Goal: Transaction & Acquisition: Purchase product/service

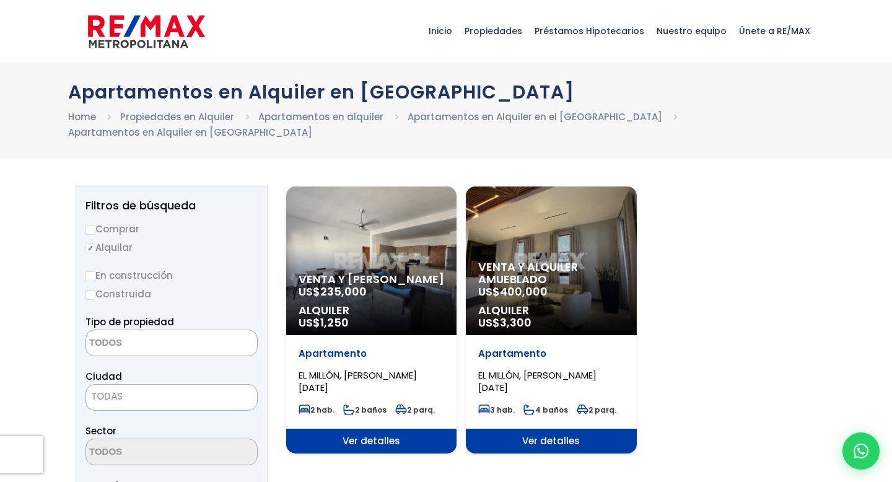
select select
click at [90, 225] on input "Comprar" at bounding box center [90, 230] width 10 height 10
radio input "true"
click at [90, 290] on input "Construida" at bounding box center [90, 295] width 10 height 10
radio input "true"
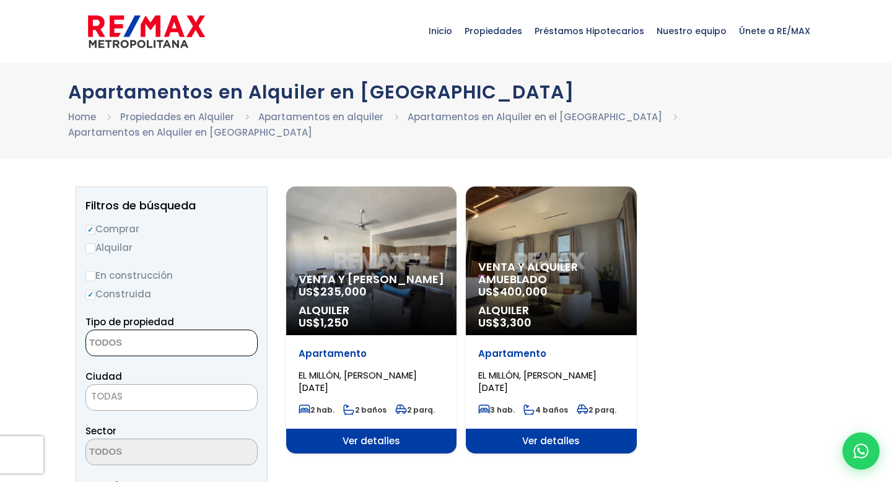
click at [136, 330] on textarea "Search" at bounding box center [146, 343] width 120 height 27
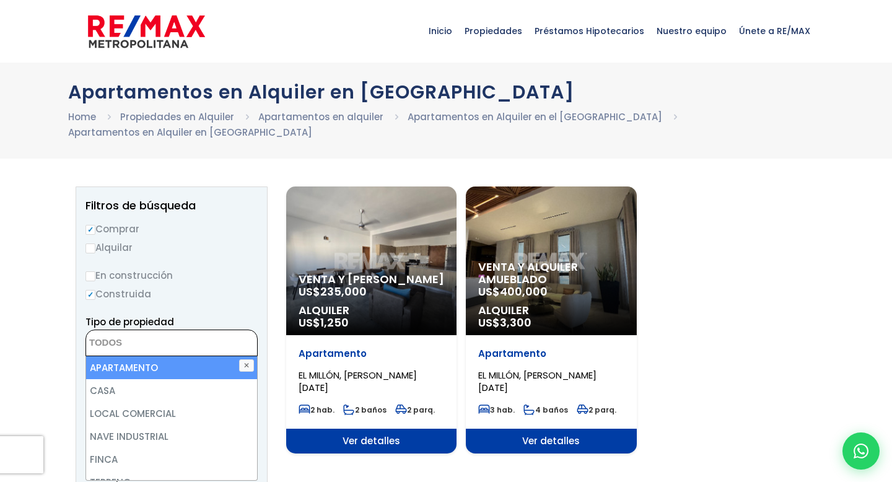
click at [130, 356] on li "APARTAMENTO" at bounding box center [171, 367] width 171 height 23
select select "apartment"
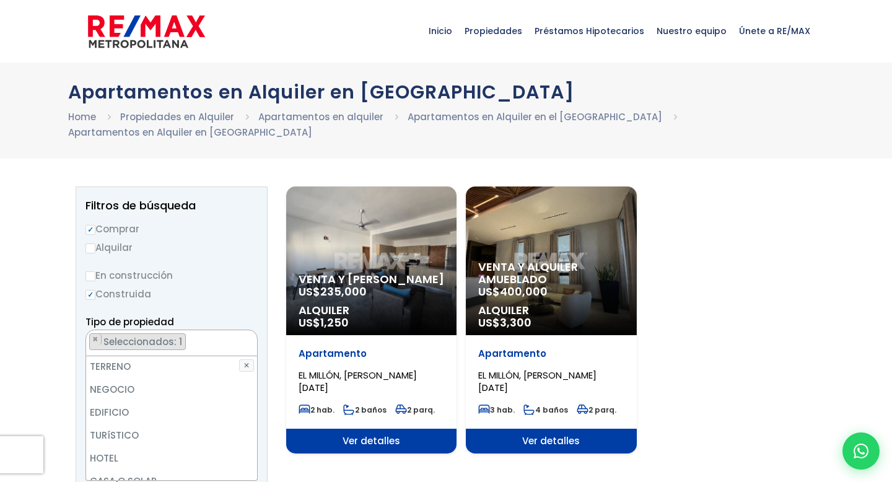
scroll to position [122, 0]
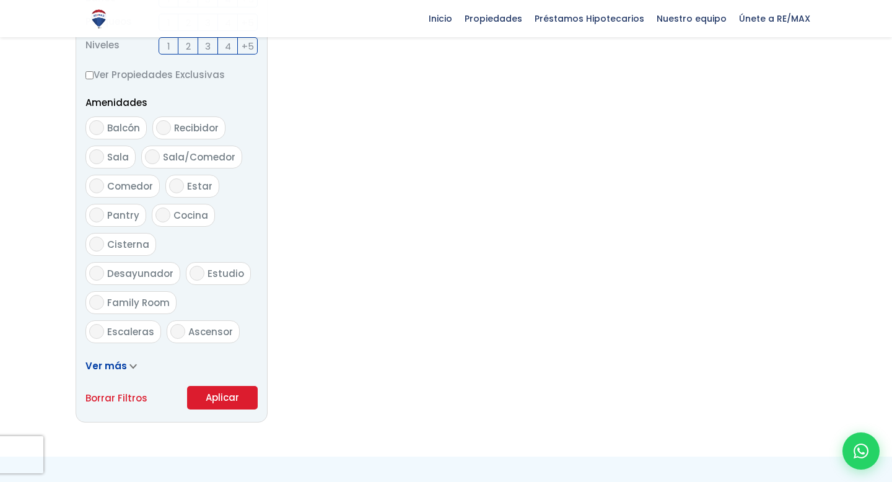
scroll to position [619, 0]
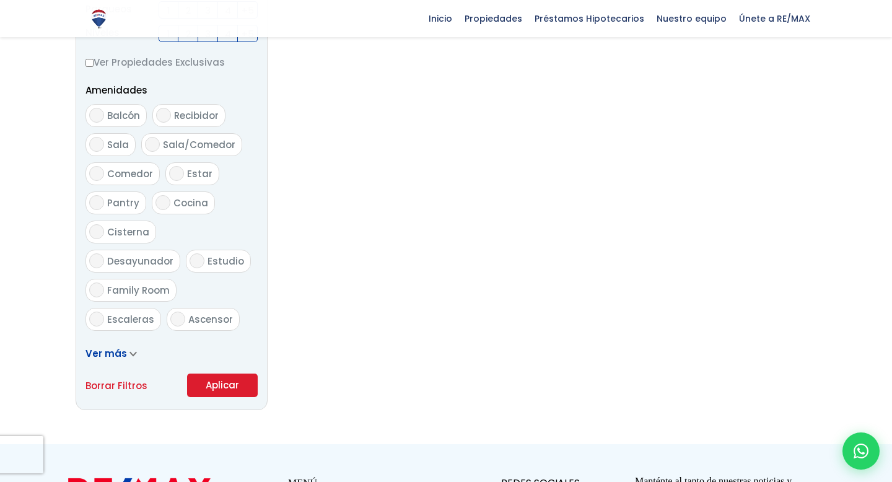
click at [210, 374] on button "Aplicar" at bounding box center [222, 386] width 71 height 24
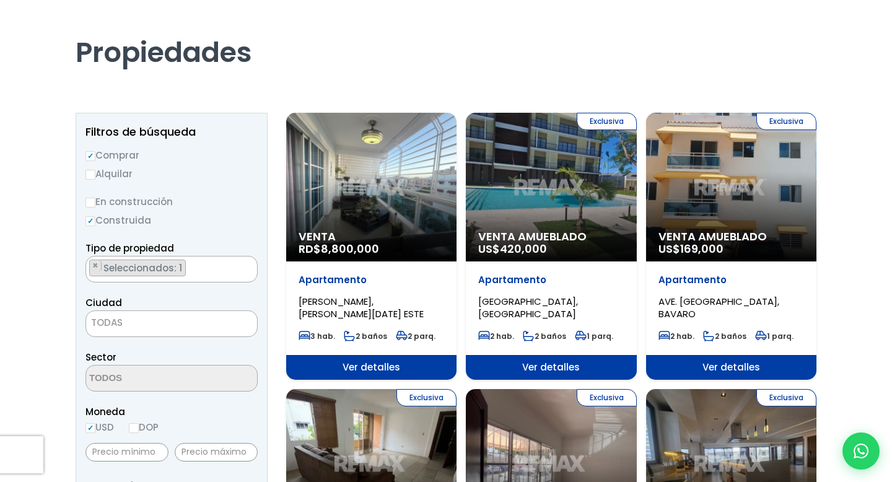
scroll to position [74, 0]
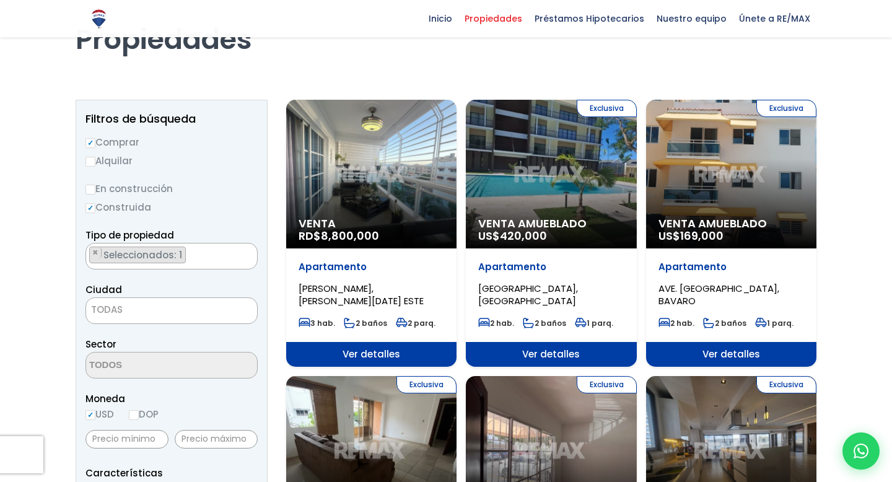
click at [172, 303] on span "TODAS" at bounding box center [171, 309] width 171 height 17
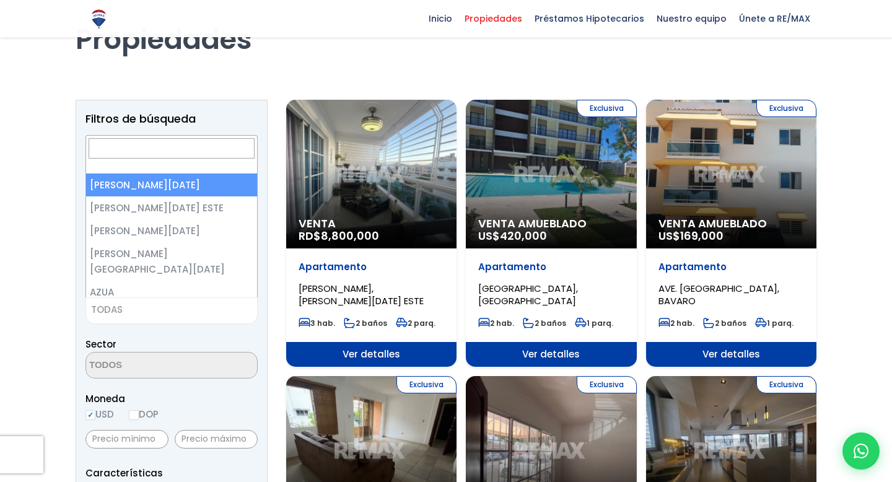
click at [167, 167] on span at bounding box center [171, 155] width 171 height 38
select select "1"
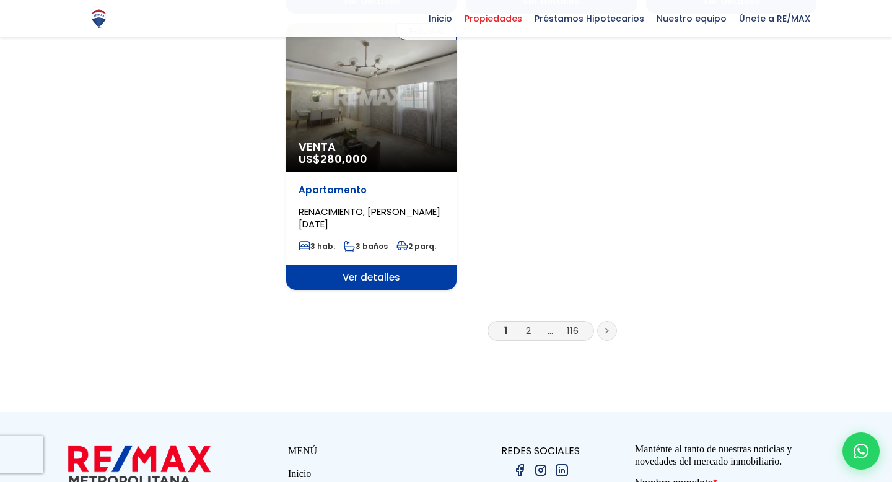
scroll to position [1585, 0]
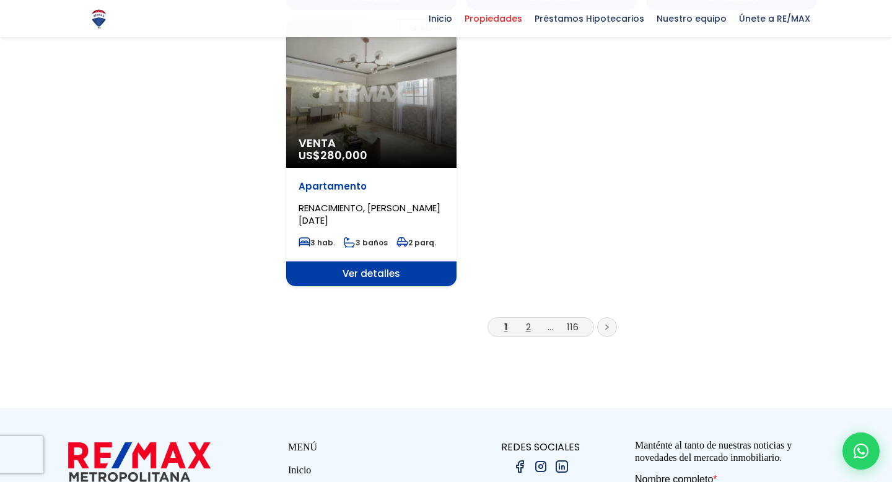
click at [527, 320] on link "2" at bounding box center [528, 326] width 5 height 13
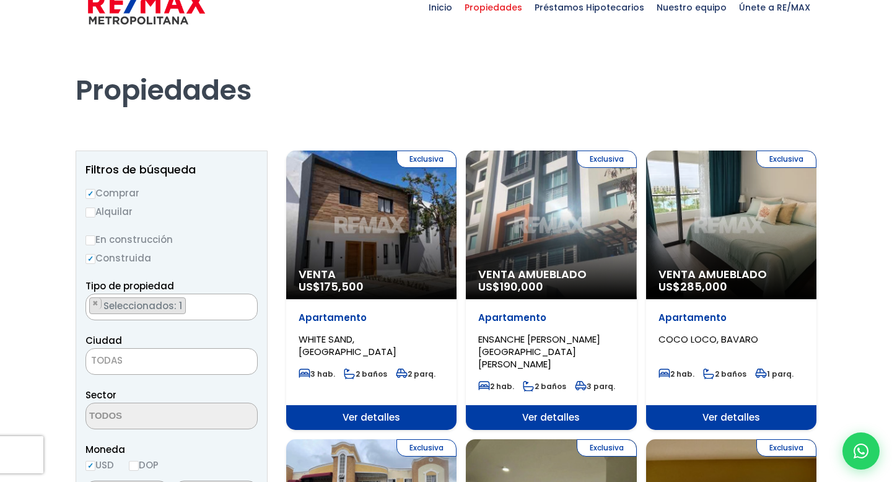
scroll to position [30, 0]
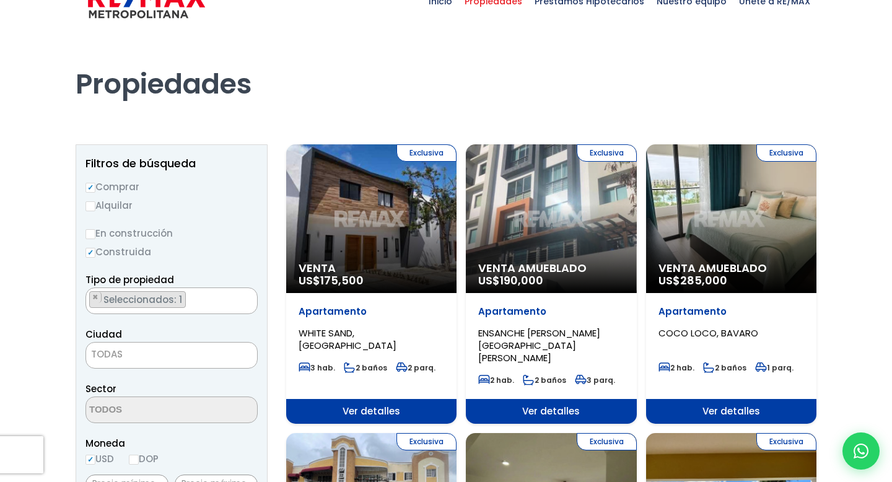
click at [330, 330] on span "[PERSON_NAME] SAND, [GEOGRAPHIC_DATA]" at bounding box center [348, 338] width 98 height 25
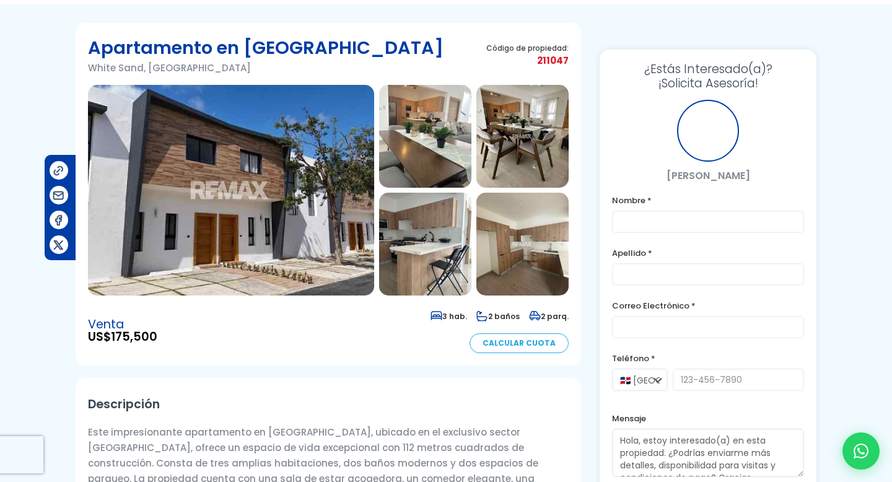
scroll to position [59, 0]
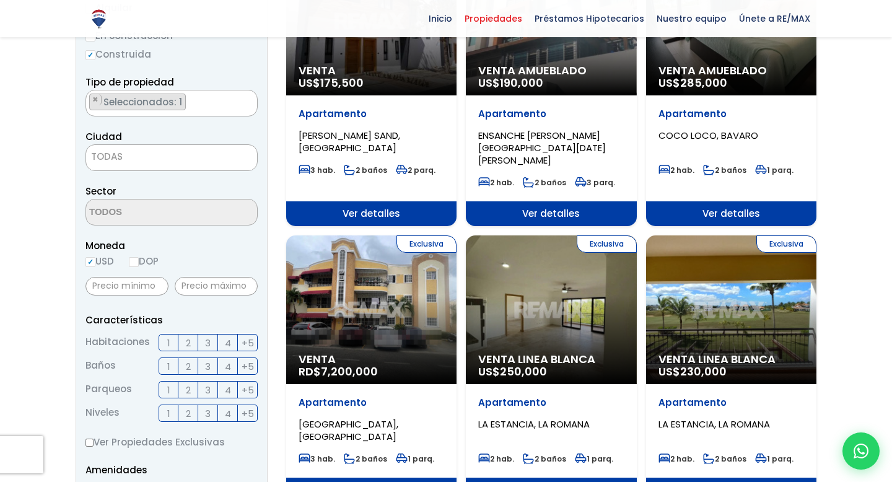
scroll to position [229, 0]
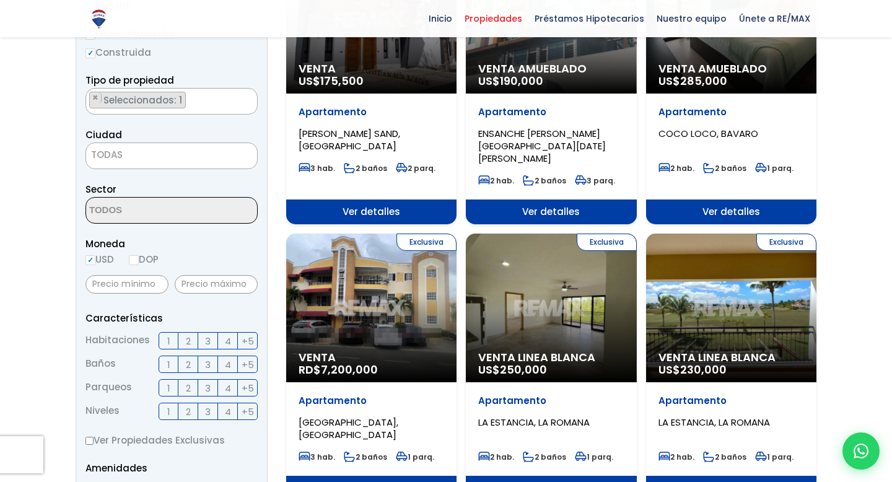
click at [150, 149] on span "TODAS" at bounding box center [171, 154] width 171 height 17
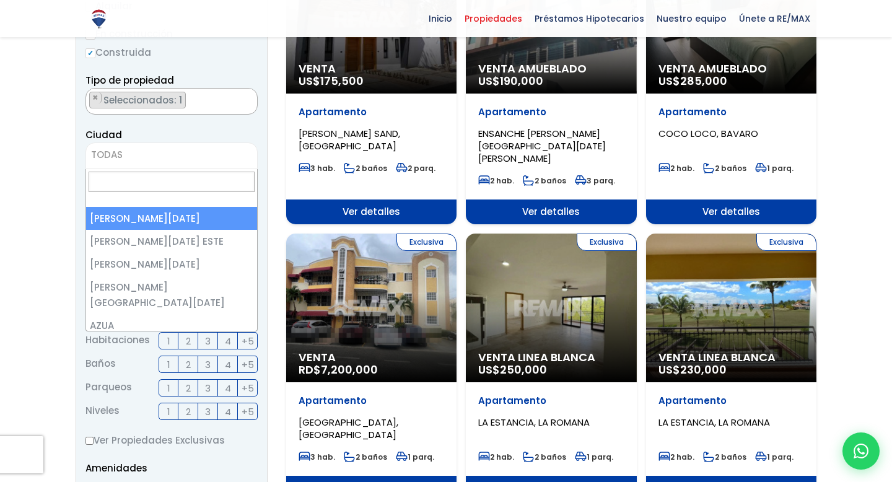
select select "1"
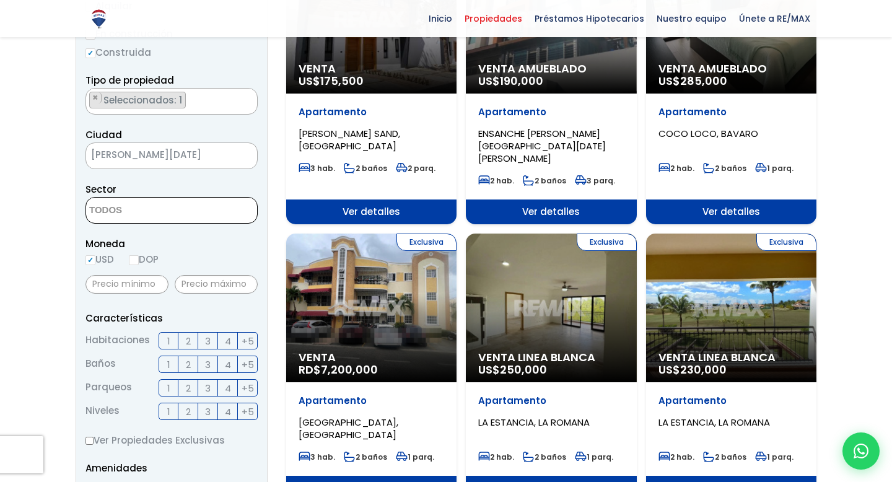
click at [119, 209] on textarea "Search" at bounding box center [146, 211] width 120 height 27
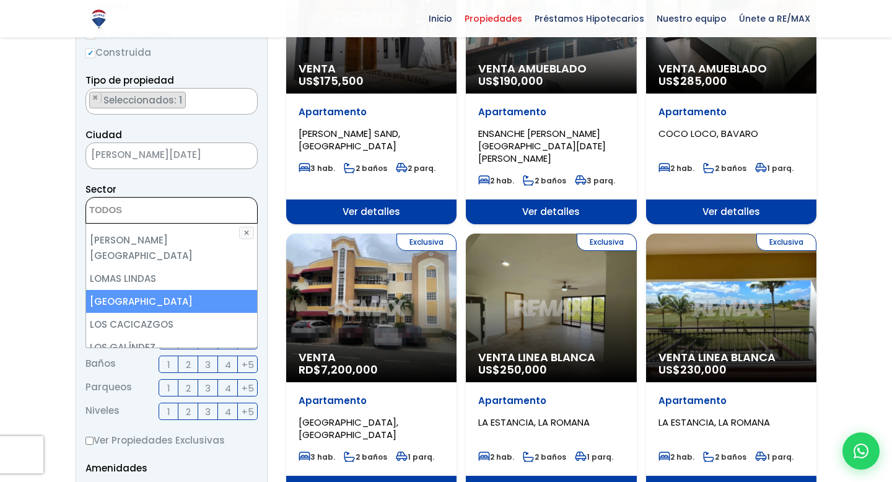
scroll to position [3313, 0]
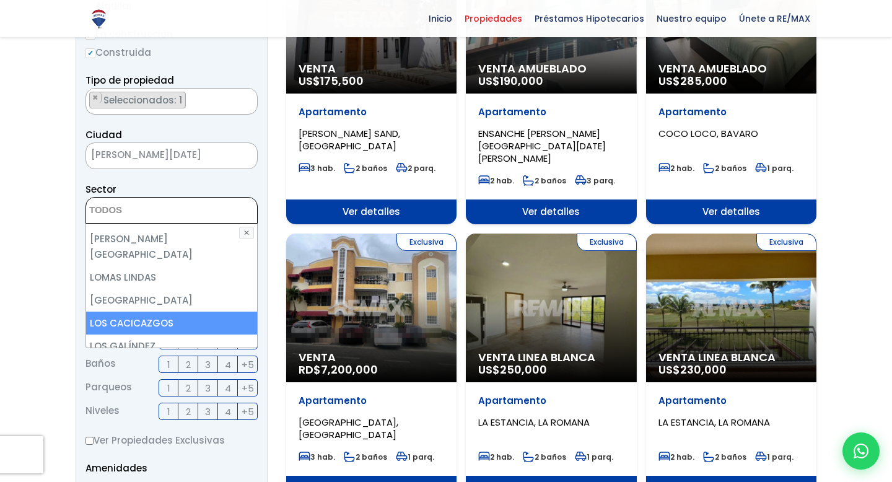
click at [178, 312] on li "LOS CACICAZGOS" at bounding box center [171, 323] width 171 height 23
select select "61"
click at [178, 312] on li "LOS CACICAZGOS" at bounding box center [171, 323] width 171 height 23
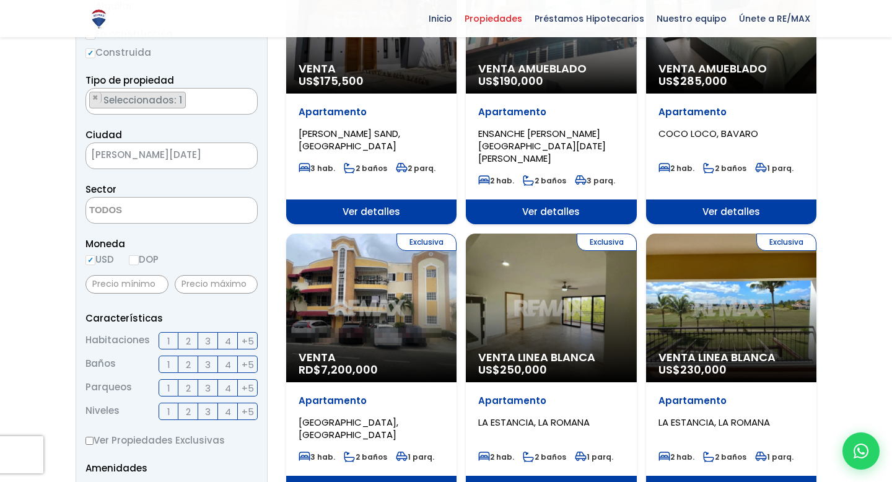
click at [135, 387] on li "Parqueos 1 2 3 4 +5" at bounding box center [171, 387] width 172 height 17
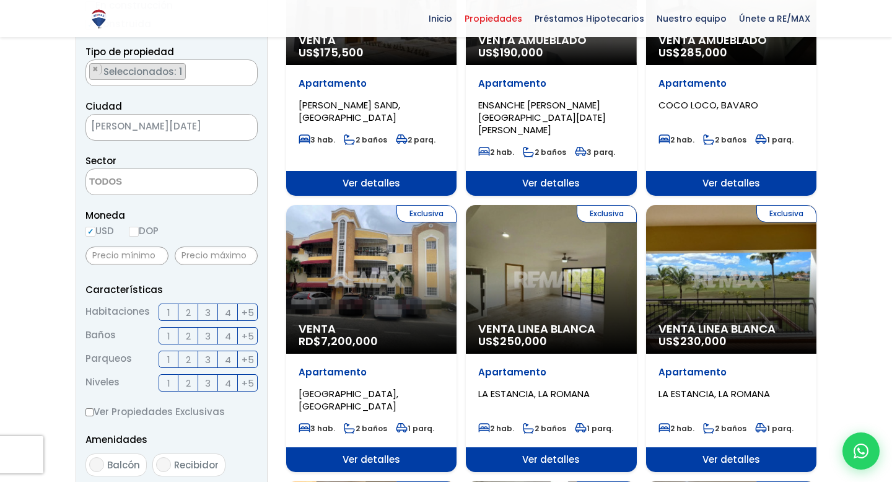
scroll to position [258, 0]
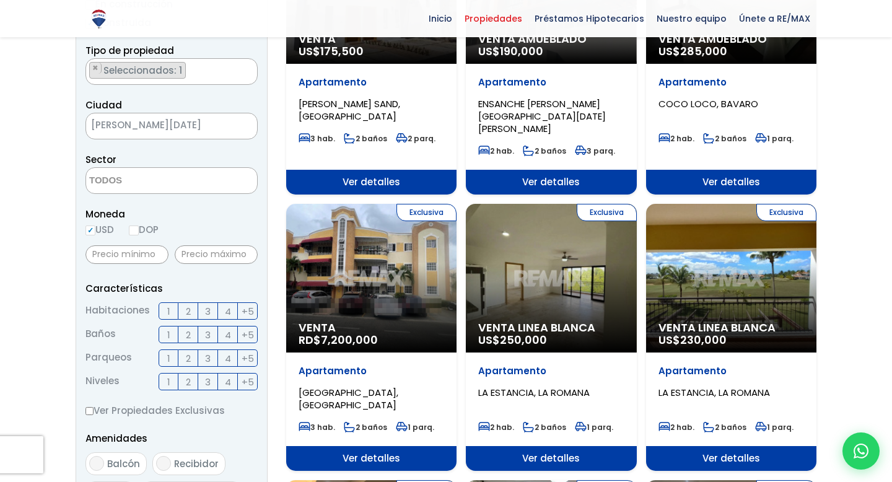
click at [129, 173] on textarea "Search" at bounding box center [146, 181] width 120 height 27
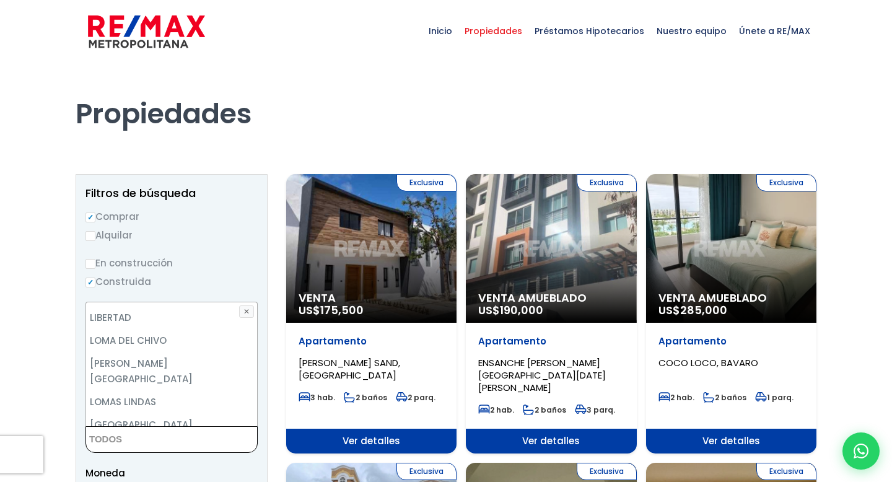
scroll to position [3250, 0]
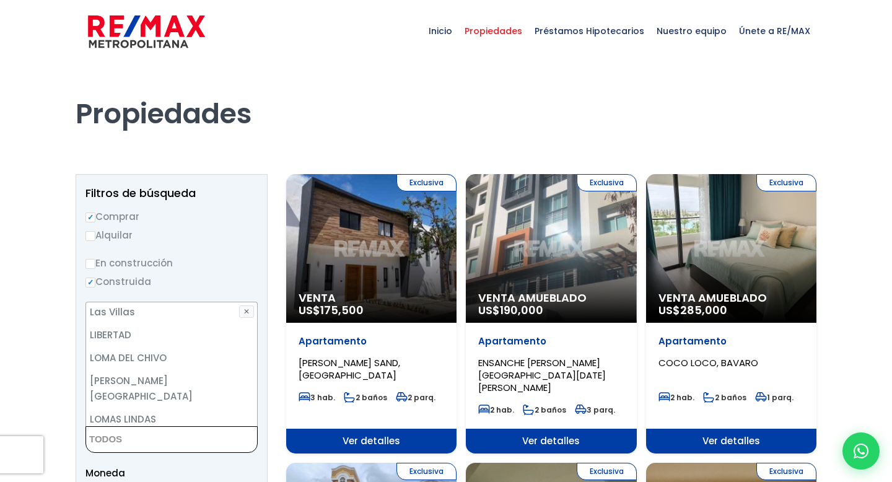
click at [149, 453] on li "LOS CACICAZGOS" at bounding box center [171, 464] width 171 height 23
select select "61"
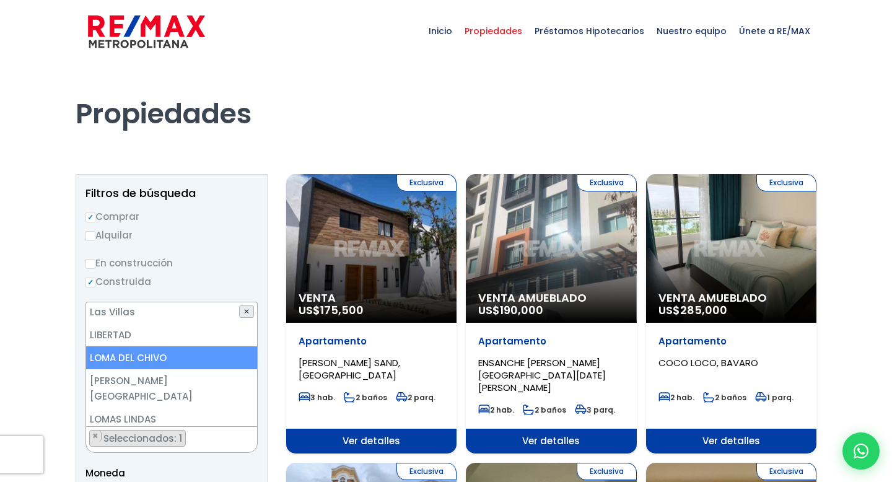
click at [248, 307] on button "✕" at bounding box center [246, 311] width 15 height 12
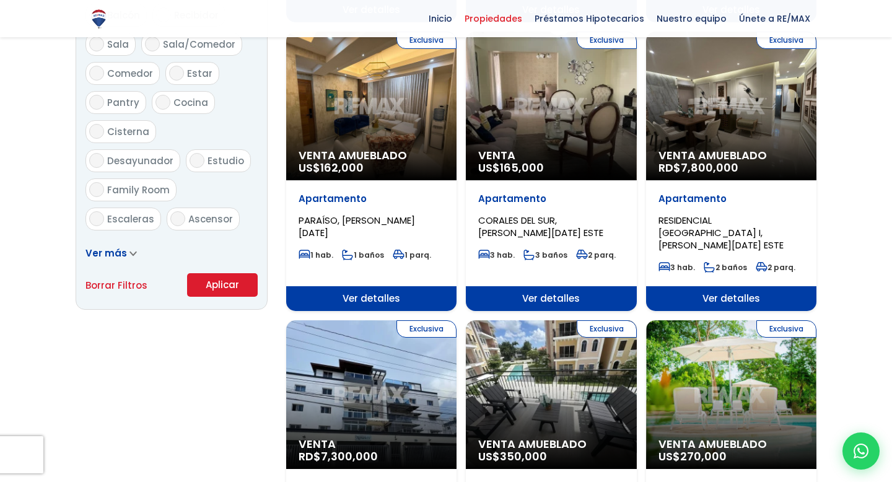
scroll to position [708, 0]
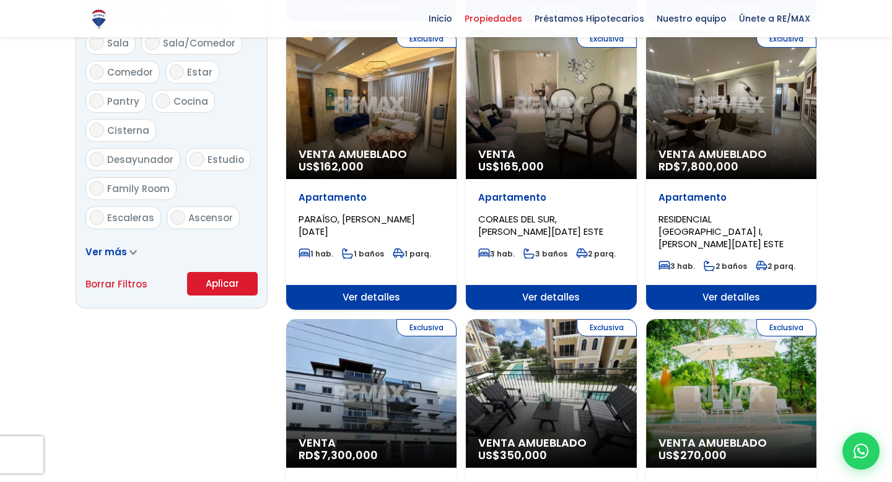
click at [220, 282] on button "Aplicar" at bounding box center [222, 284] width 71 height 24
click at [121, 252] on span "Ver más" at bounding box center [106, 251] width 42 height 13
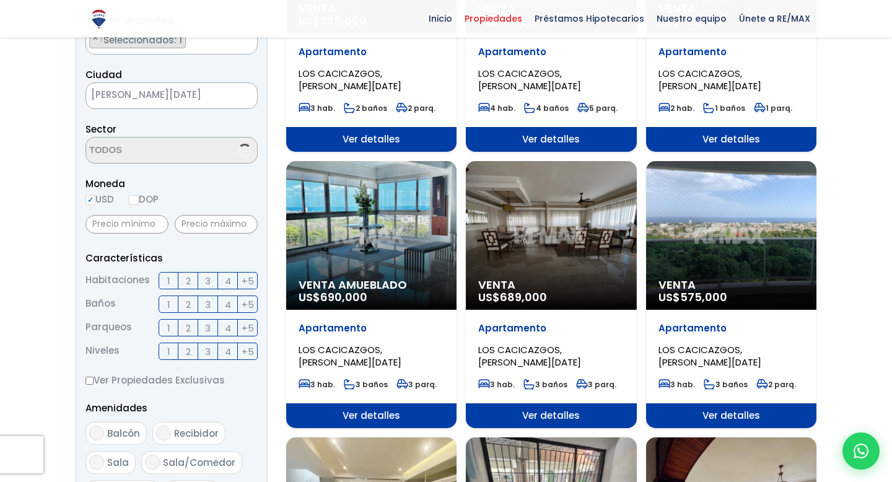
scroll to position [292, 0]
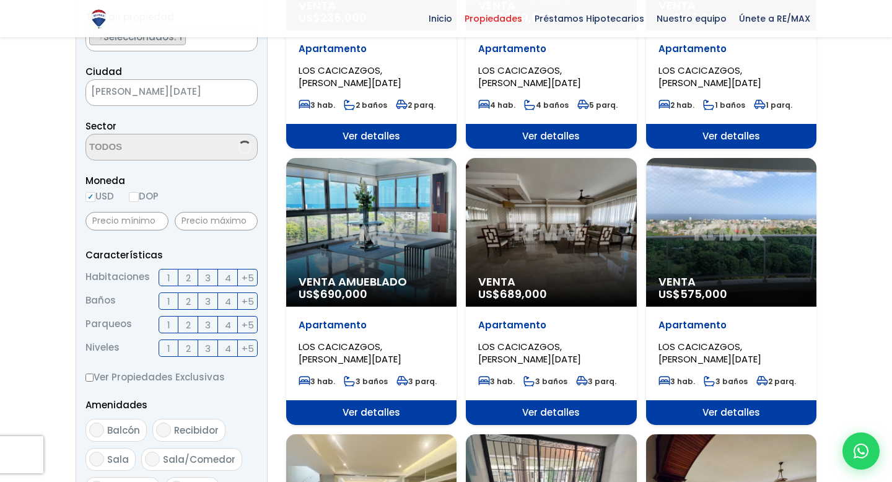
select select "61"
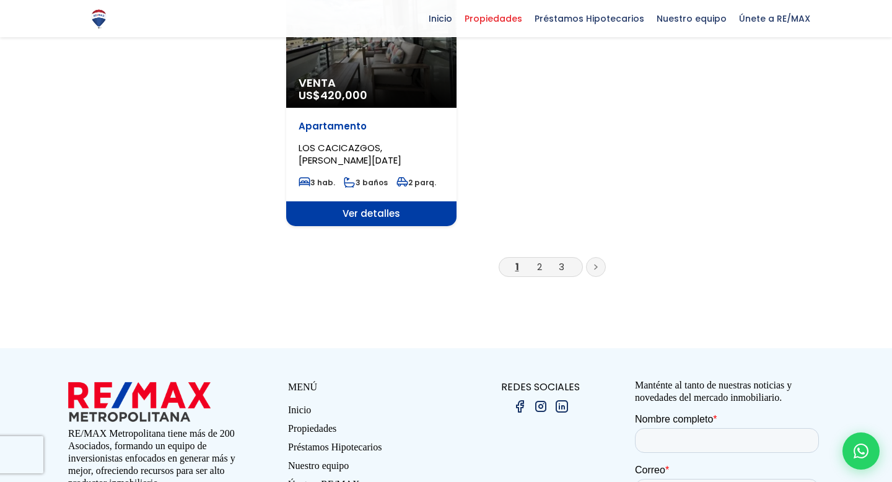
scroll to position [1602, 0]
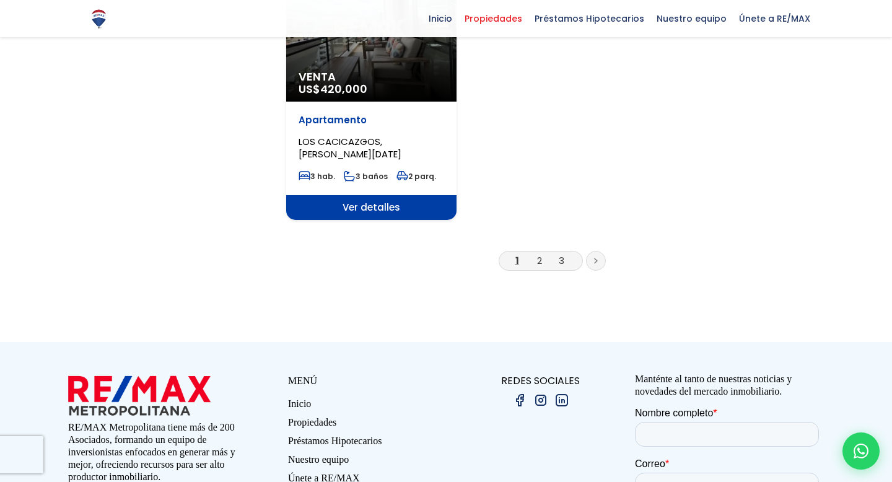
click at [598, 263] on link at bounding box center [596, 261] width 20 height 20
click at [537, 258] on link "2" at bounding box center [539, 260] width 5 height 13
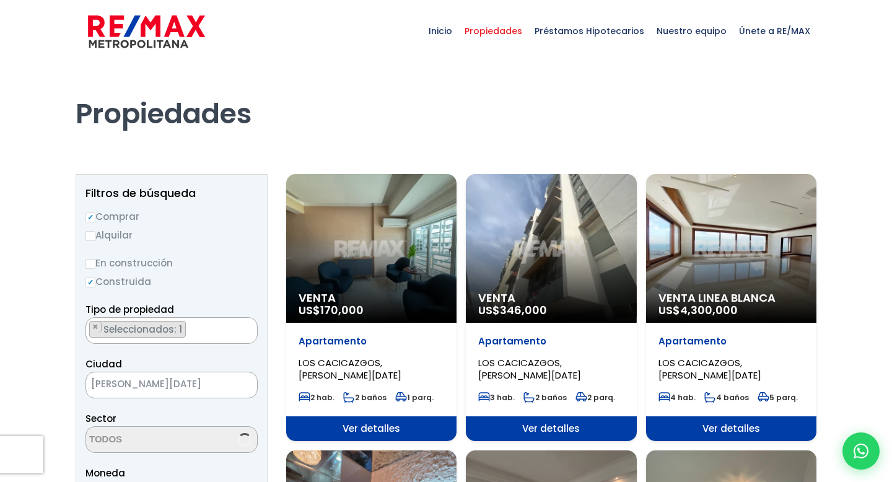
scroll to position [2066, 0]
select select "61"
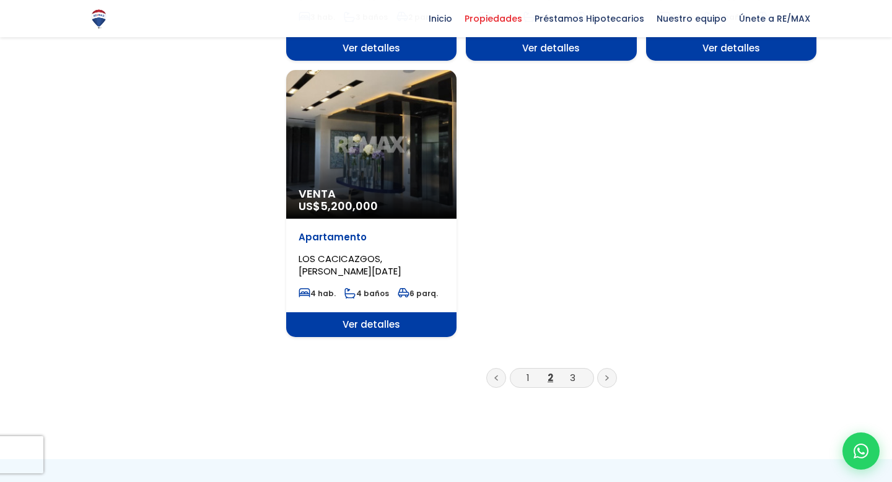
scroll to position [1507, 0]
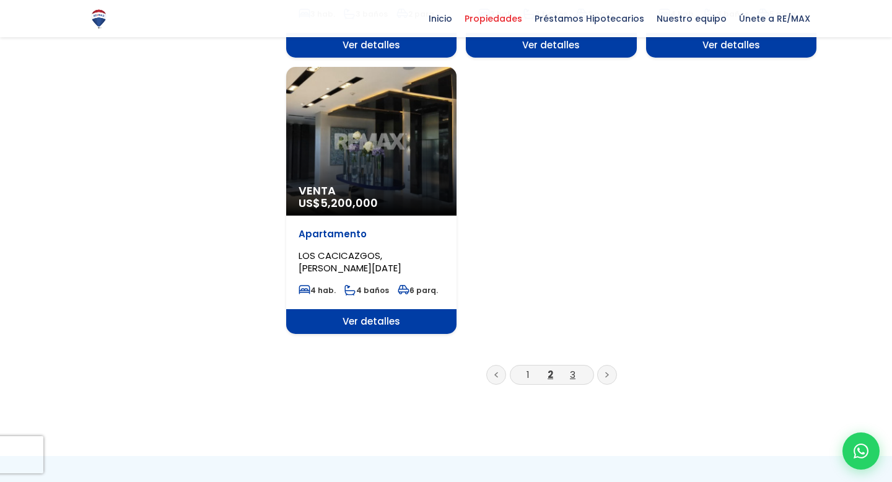
click at [572, 368] on link "3" at bounding box center [573, 374] width 6 height 13
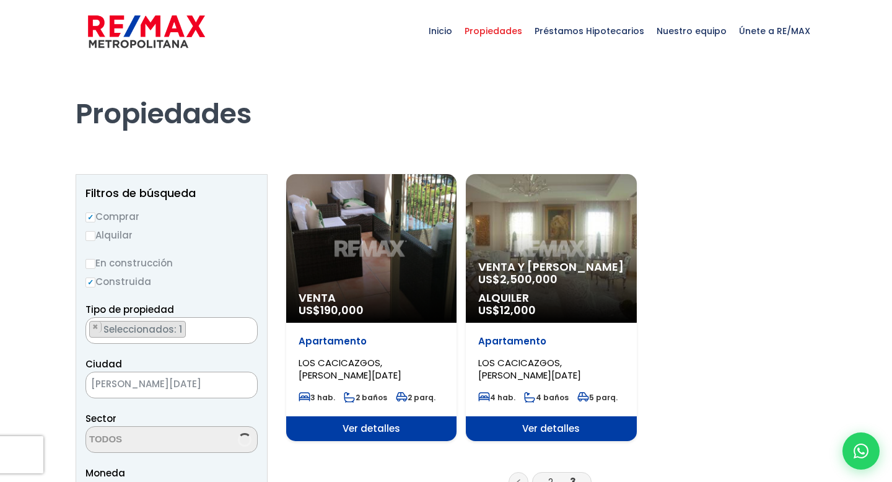
scroll to position [2066, 0]
select select "61"
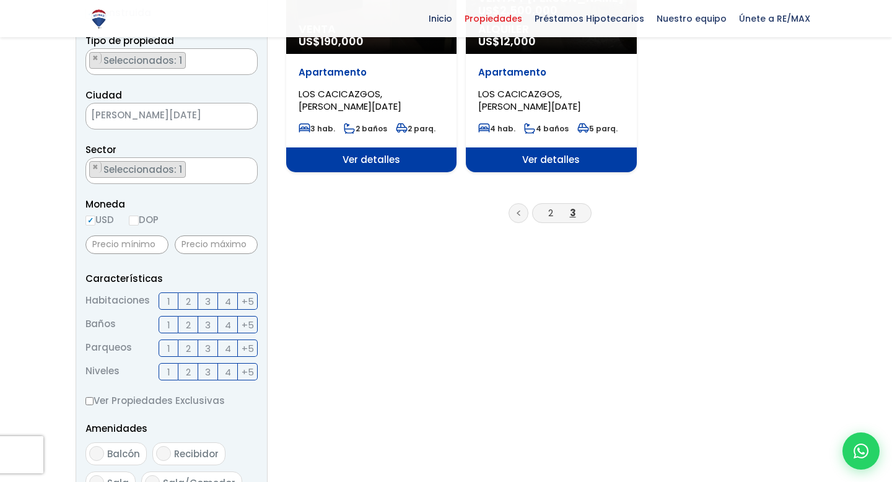
scroll to position [296, 0]
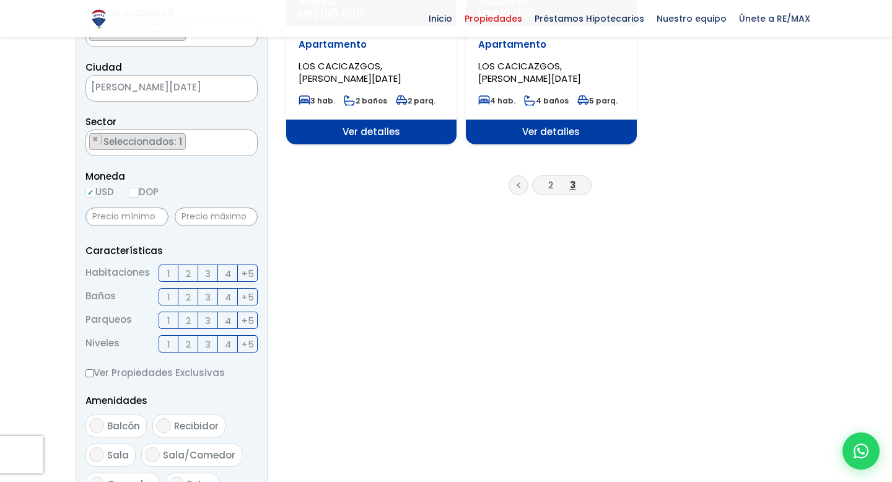
click at [205, 273] on span "3" at bounding box center [208, 273] width 6 height 15
click at [0, 0] on input "3" at bounding box center [0, 0] width 0 height 0
click at [190, 291] on span "2" at bounding box center [188, 296] width 5 height 15
click at [0, 0] on input "2" at bounding box center [0, 0] width 0 height 0
click at [188, 315] on span "2" at bounding box center [188, 320] width 5 height 15
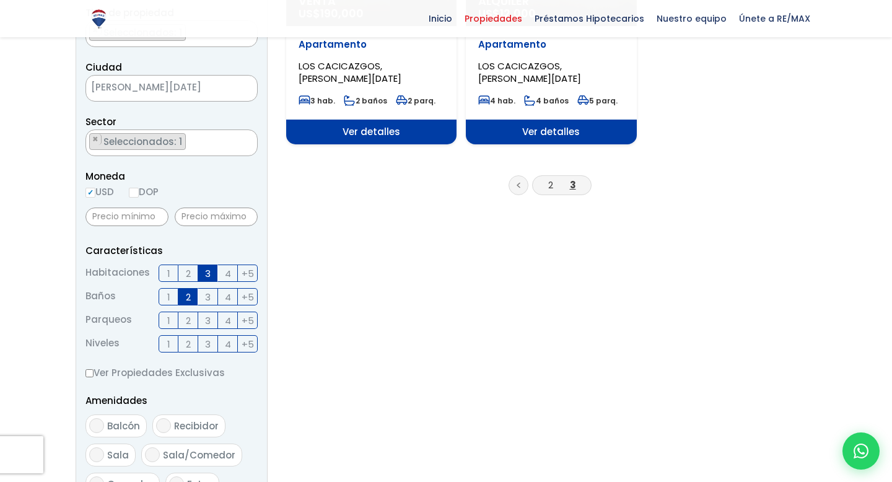
click at [0, 0] on input "2" at bounding box center [0, 0] width 0 height 0
click at [253, 346] on span "+5" at bounding box center [248, 343] width 12 height 15
click at [0, 0] on input "+5" at bounding box center [0, 0] width 0 height 0
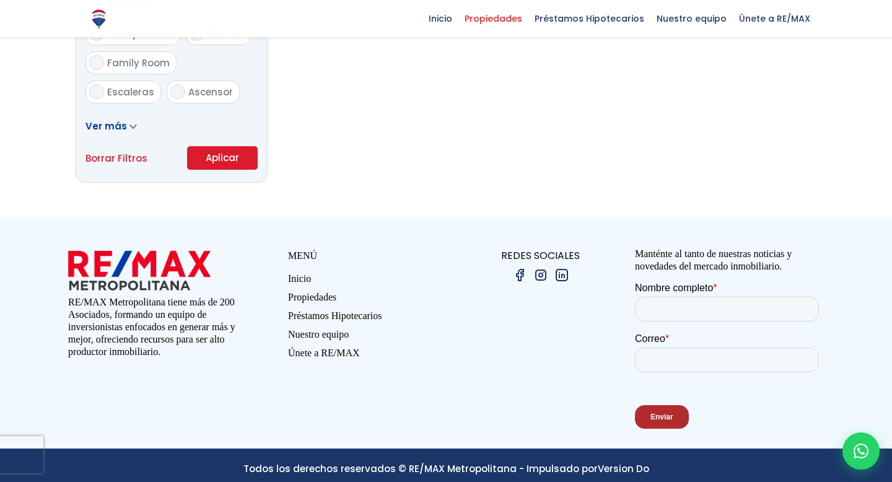
scroll to position [844, 0]
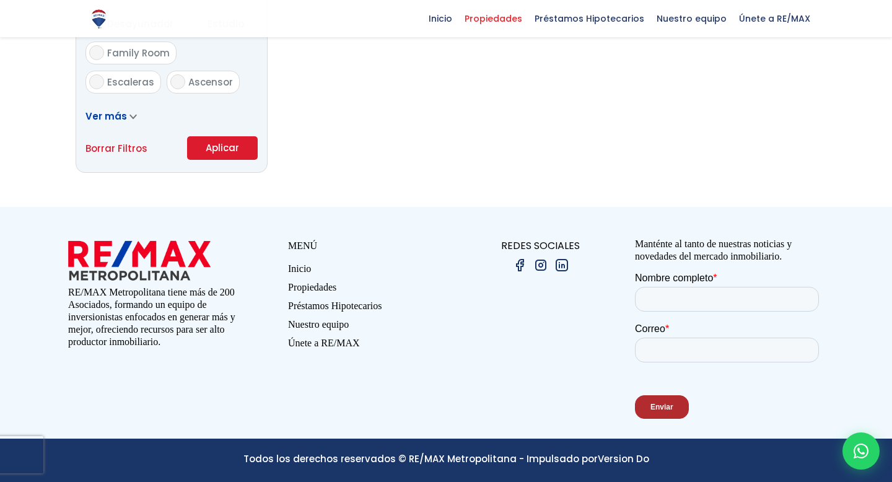
click at [219, 145] on button "Aplicar" at bounding box center [222, 148] width 71 height 24
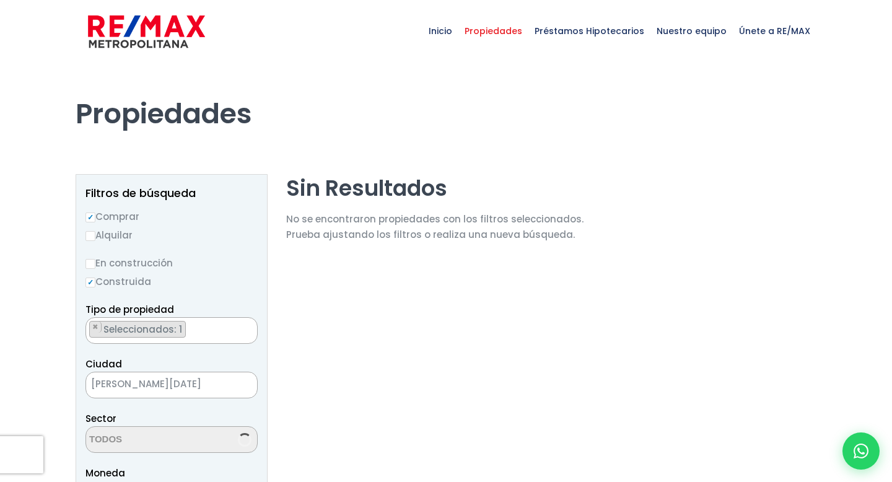
scroll to position [2066, 0]
select select "61"
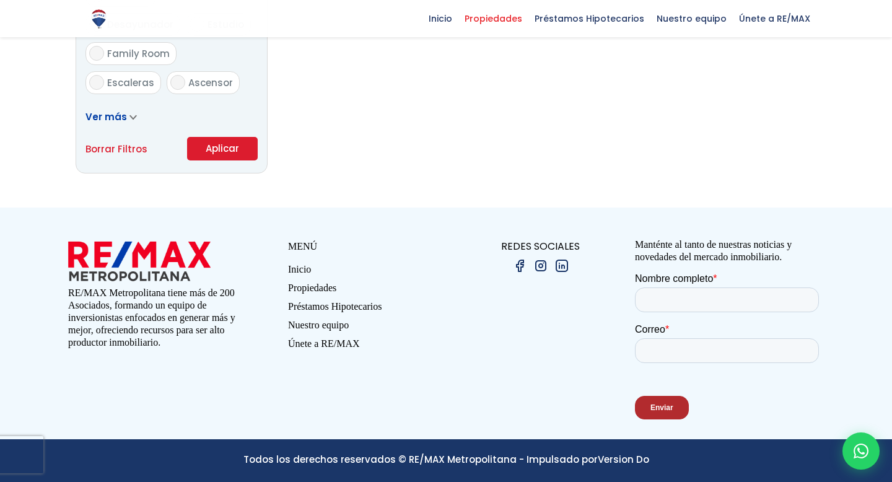
scroll to position [844, 0]
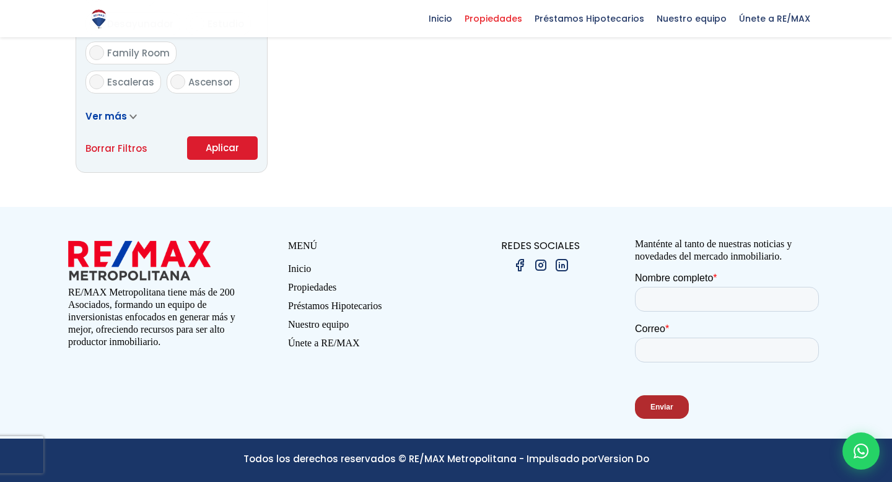
select select "61"
